Goal: Check status: Check status

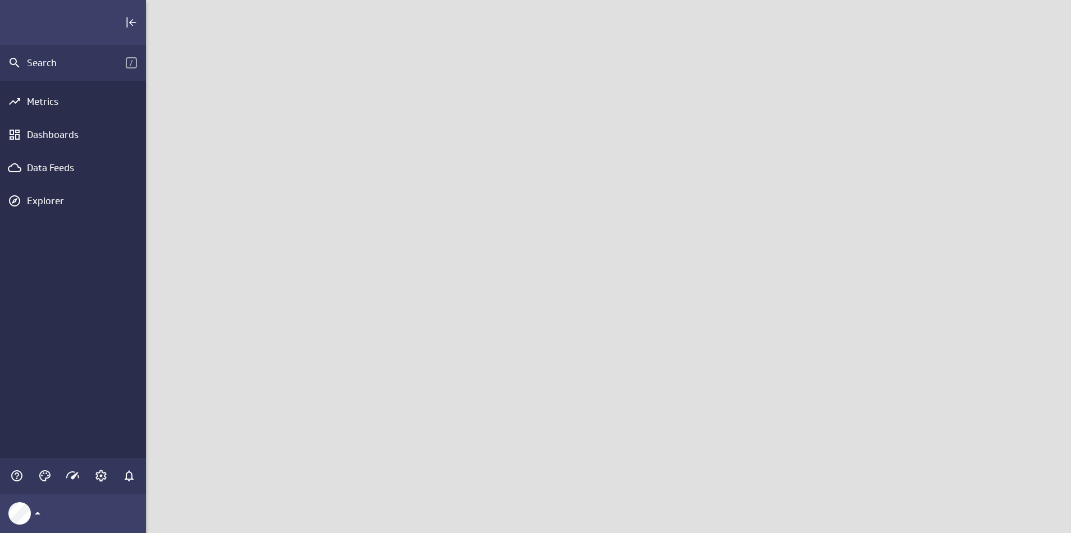
scroll to position [551, 942]
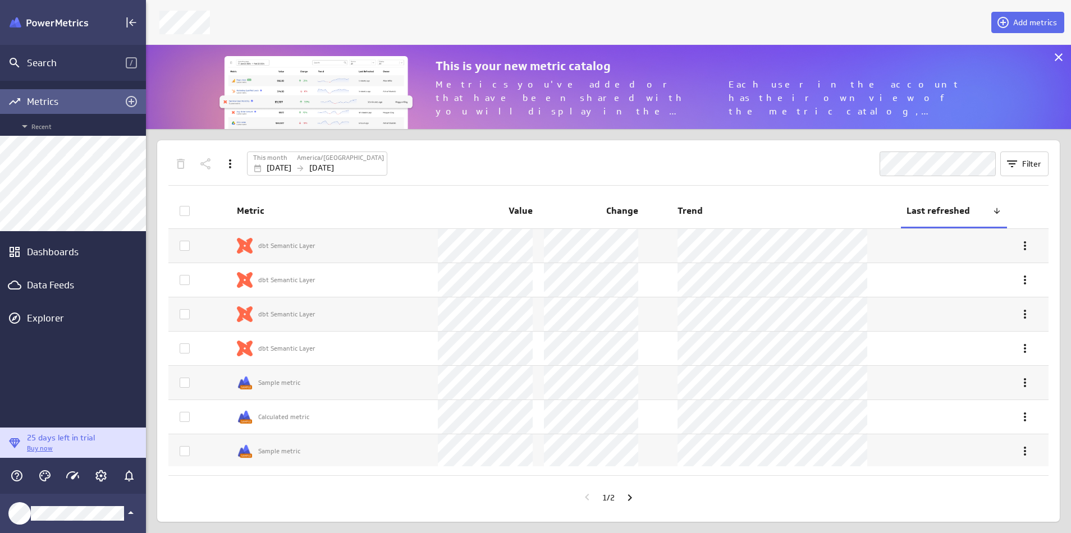
scroll to position [102, 942]
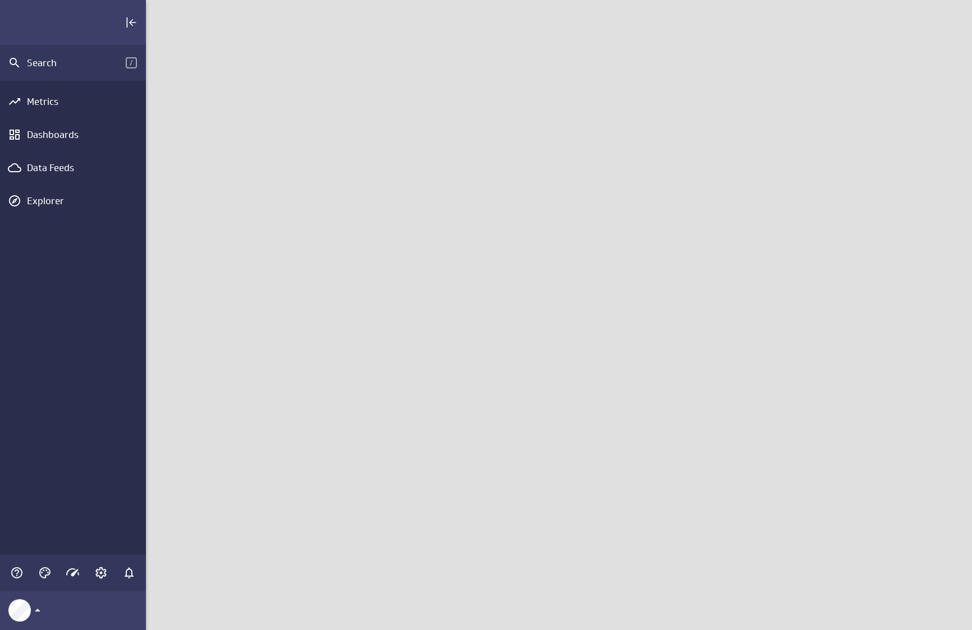
scroll to position [648, 843]
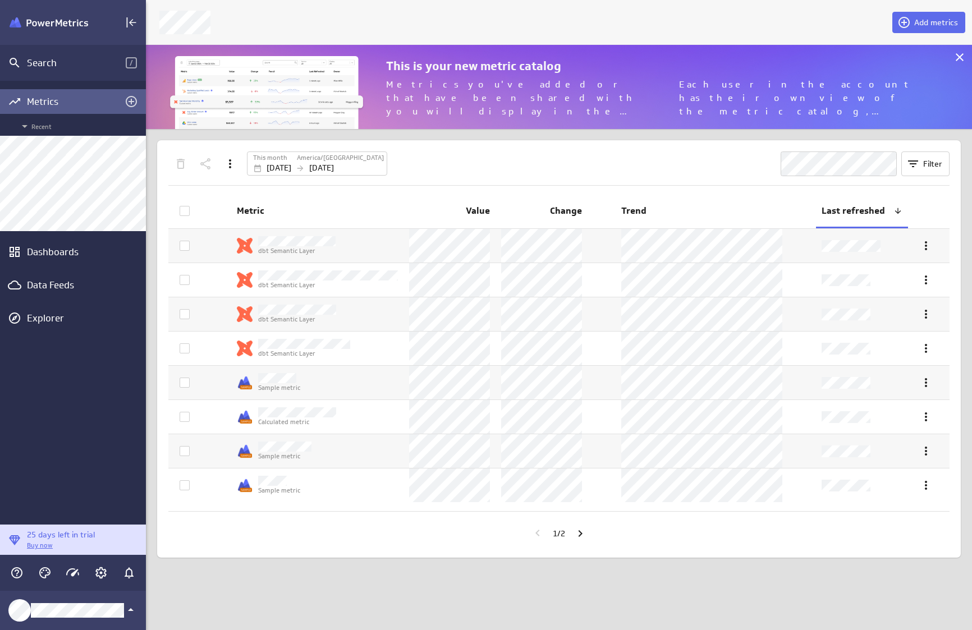
scroll to position [102, 843]
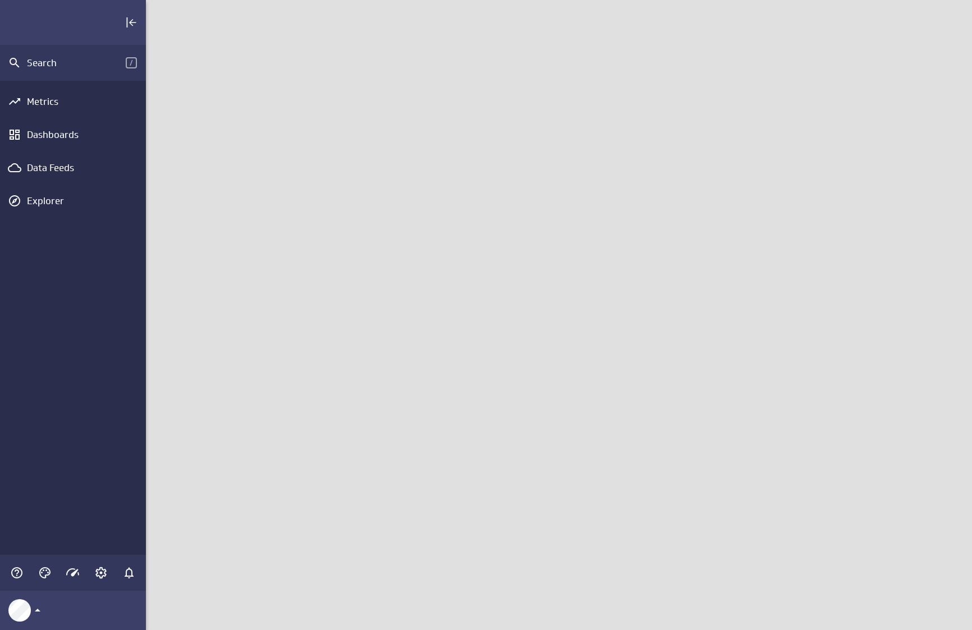
scroll to position [648, 843]
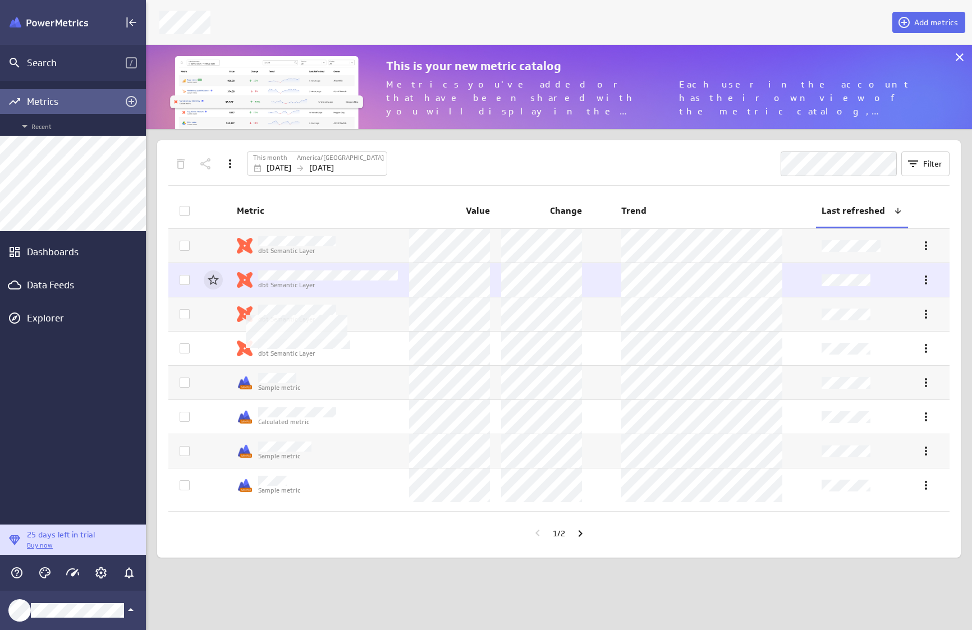
scroll to position [648, 843]
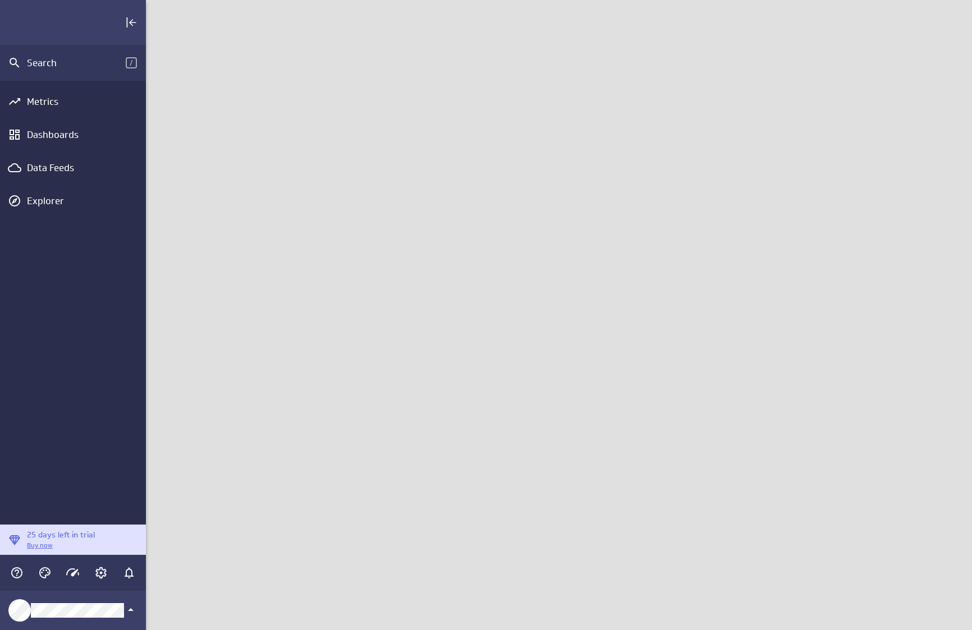
scroll to position [648, 843]
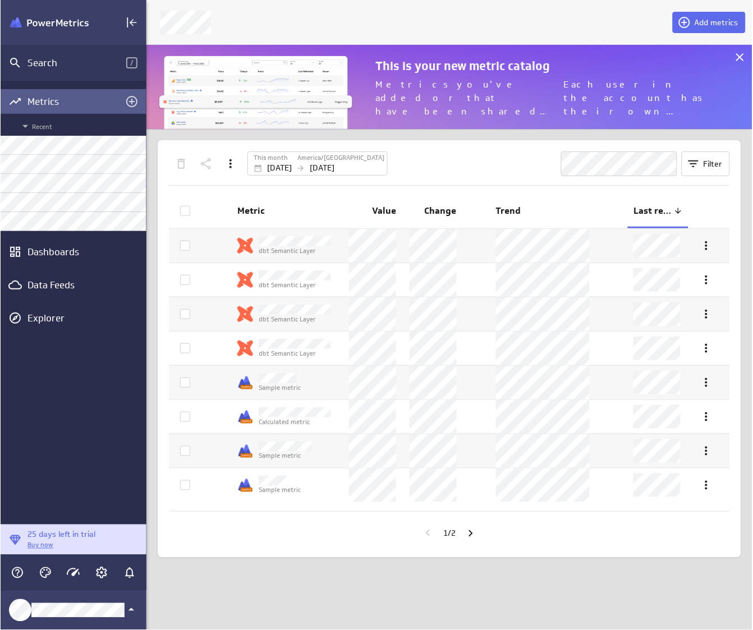
scroll to position [648, 625]
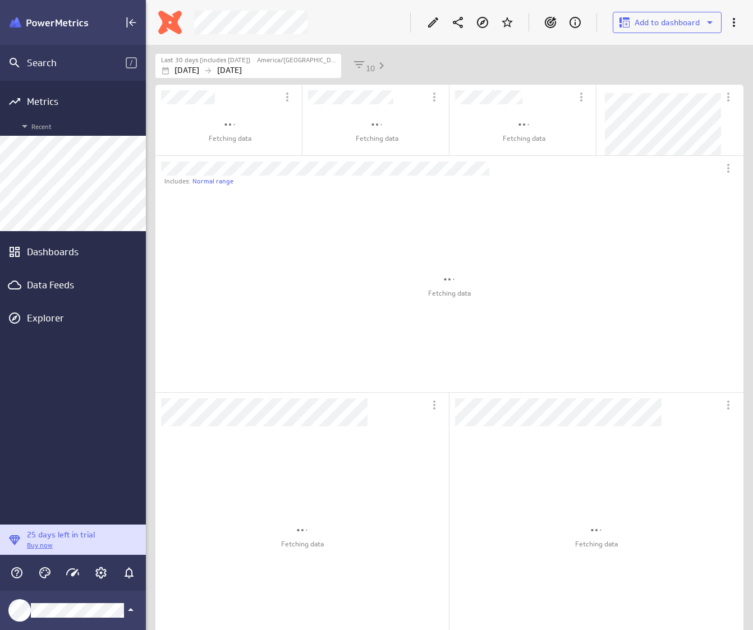
scroll to position [581, 606]
